Goal: Find specific page/section: Find specific page/section

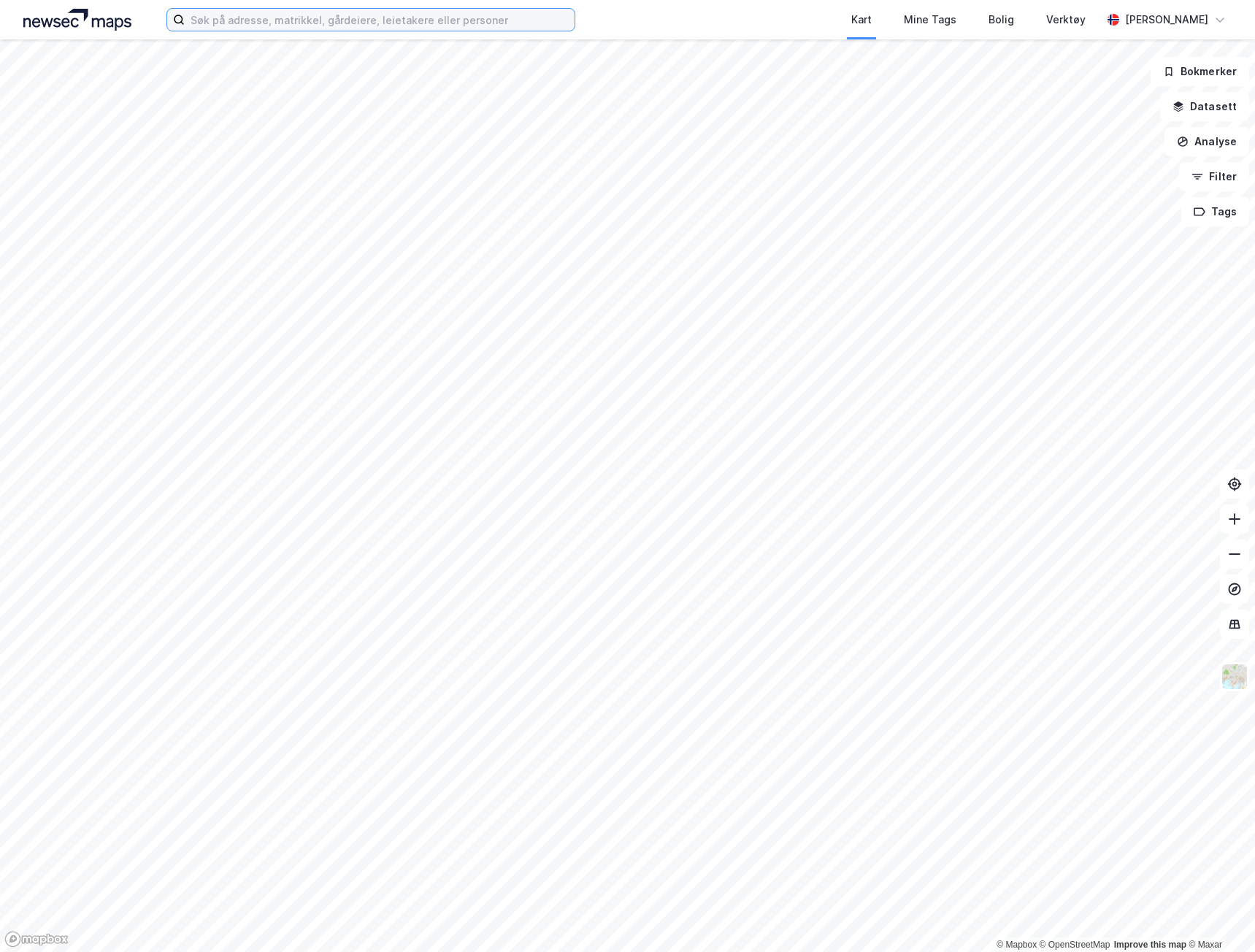
click at [347, 24] on input at bounding box center [379, 19] width 389 height 22
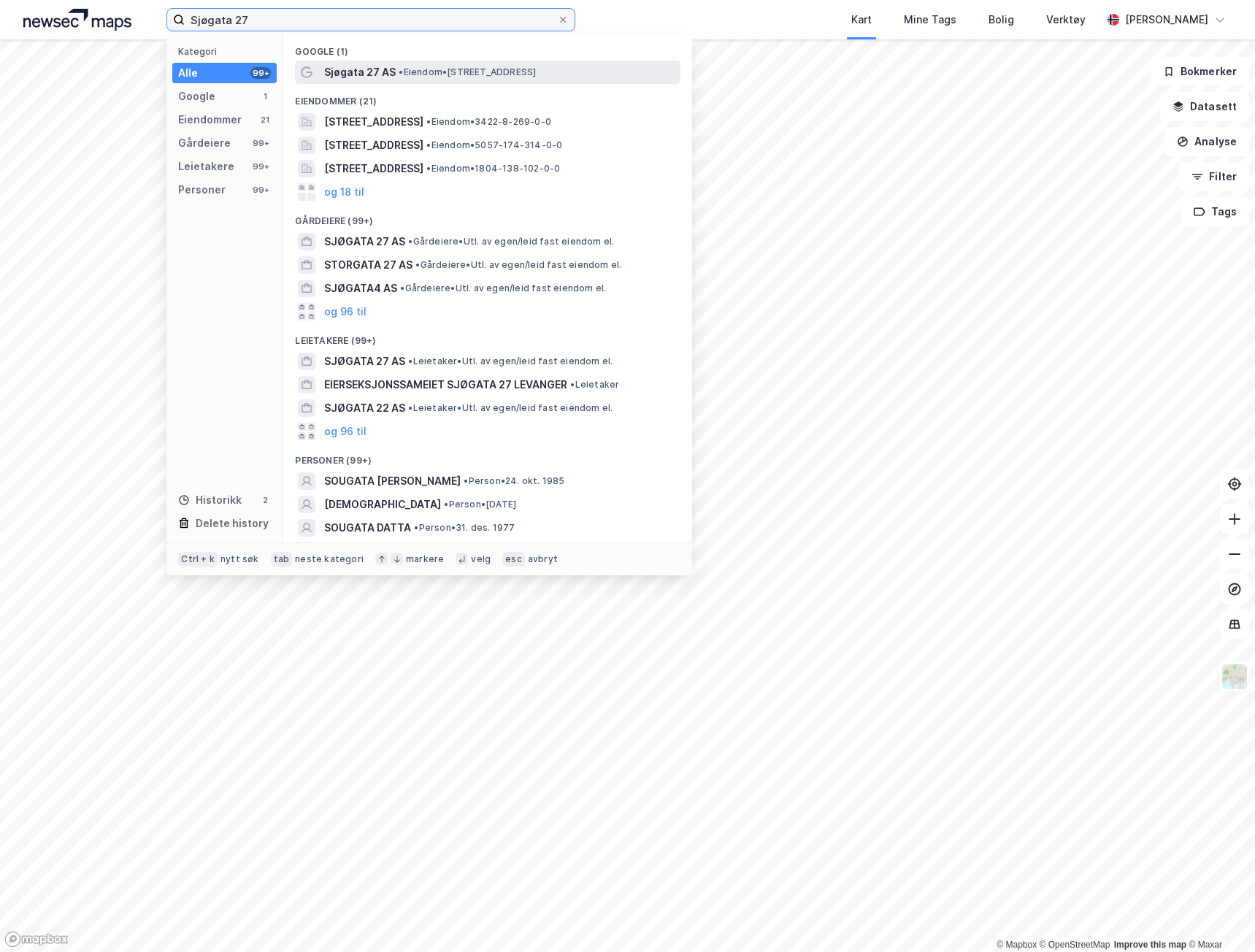
type input "Sjøgata 27"
click at [394, 69] on div "Sjøgata 27 AS • Eiendom • [STREET_ADDRESS]" at bounding box center [500, 71] width 353 height 18
